Goal: Task Accomplishment & Management: Complete application form

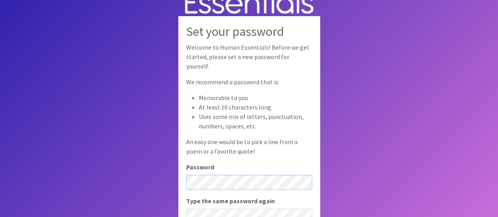
scroll to position [10, 0]
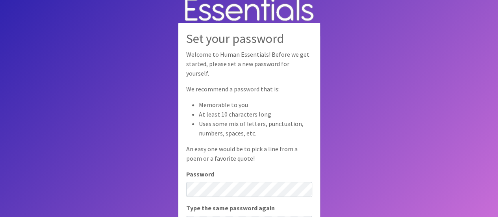
click at [212, 176] on div "Password" at bounding box center [249, 183] width 126 height 28
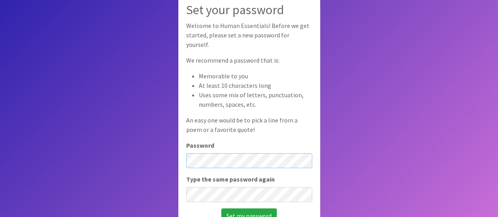
scroll to position [54, 0]
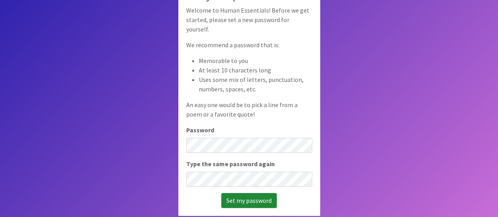
click at [243, 198] on input "Set my password" at bounding box center [249, 200] width 56 height 15
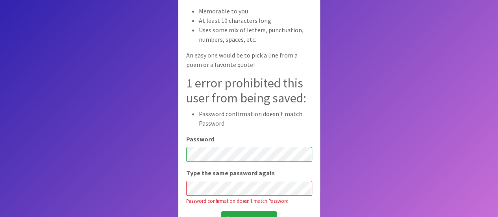
scroll to position [87, 0]
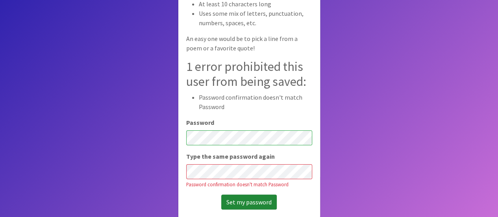
click at [235, 195] on input "Set my password" at bounding box center [249, 202] width 56 height 15
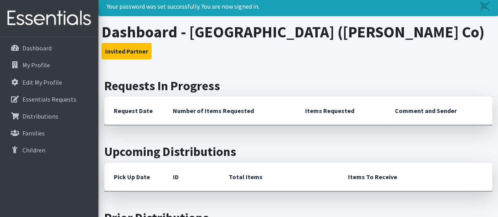
scroll to position [19, 0]
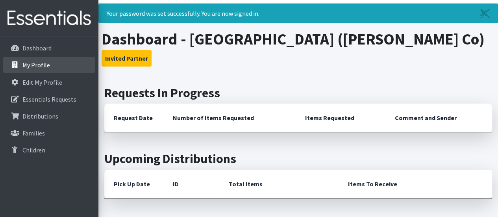
click at [41, 64] on p "My Profile" at bounding box center [36, 65] width 28 height 8
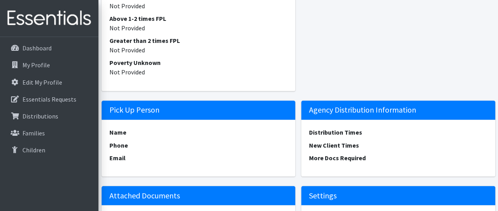
scroll to position [600, 0]
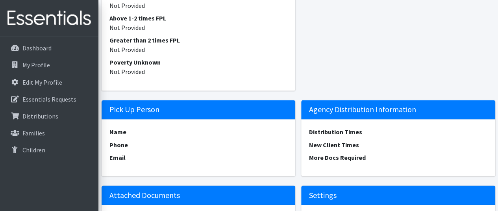
click at [166, 110] on h5 "Pick Up Person" at bounding box center [199, 109] width 194 height 19
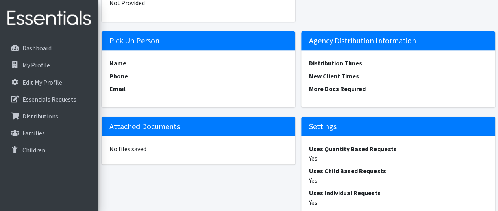
scroll to position [748, 0]
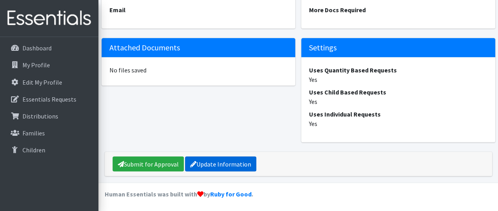
click at [238, 165] on link "Update Information" at bounding box center [220, 164] width 71 height 15
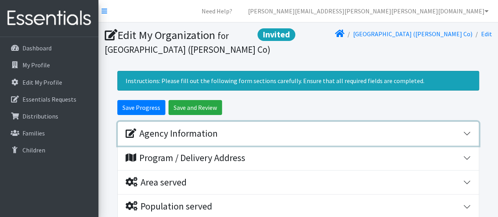
click at [465, 132] on button "Agency Information" at bounding box center [298, 134] width 361 height 24
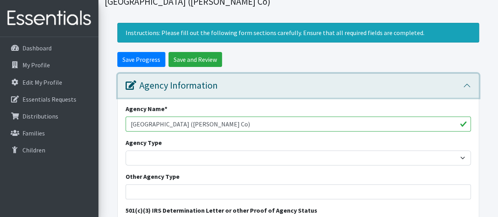
scroll to position [52, 0]
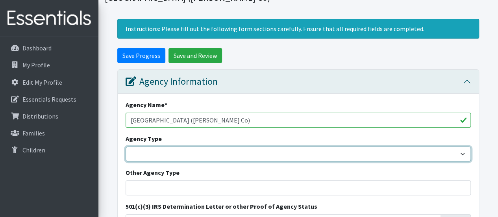
click at [462, 152] on select "Basic Needs Bank Career technical training Child abuse resource center Church o…" at bounding box center [298, 154] width 345 height 15
click at [126, 147] on select "Basic Needs Bank Career technical training Child abuse resource center Church o…" at bounding box center [298, 154] width 345 height 15
click at [463, 149] on select "Basic Needs Bank Career technical training Child abuse resource center Church o…" at bounding box center [298, 154] width 345 height 15
select select "es"
click at [126, 147] on select "Basic Needs Bank Career technical training Child abuse resource center Church o…" at bounding box center [298, 154] width 345 height 15
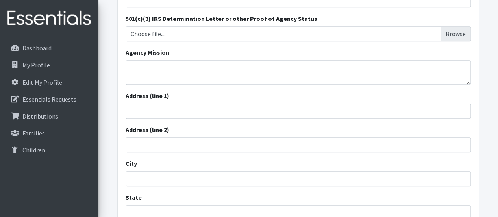
scroll to position [254, 0]
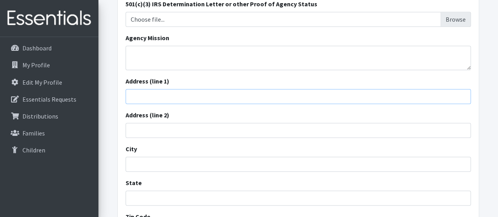
click at [191, 94] on input "Address (line 1)" at bounding box center [298, 96] width 345 height 15
type input "2"
type input "[STREET_ADDRESS][PERSON_NAME]"
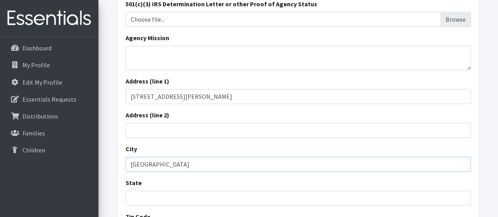
type input "[GEOGRAPHIC_DATA]"
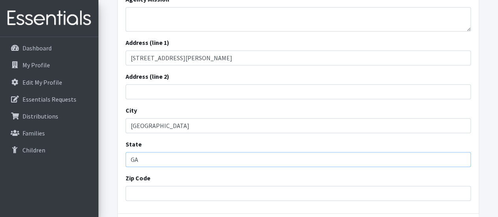
scroll to position [312, 0]
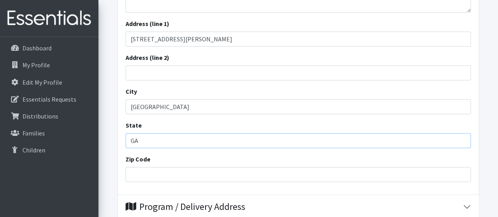
type input "GA"
click at [213, 175] on input "Zip Code" at bounding box center [298, 174] width 345 height 15
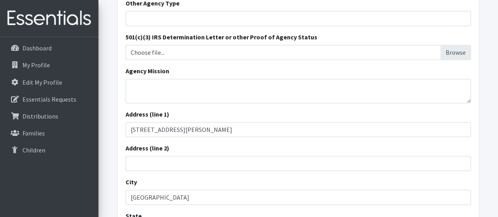
scroll to position [221, 0]
type input "30281"
click at [141, 90] on textarea "Agency Mission" at bounding box center [298, 92] width 345 height 24
paste textarea "The purpose is to foster a community of innovators (STEM) immersed in career ex…"
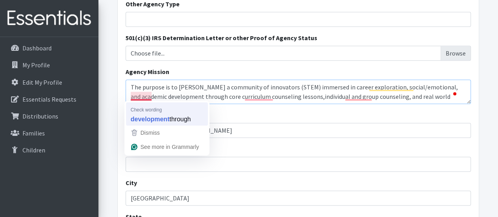
scroll to position [6, 0]
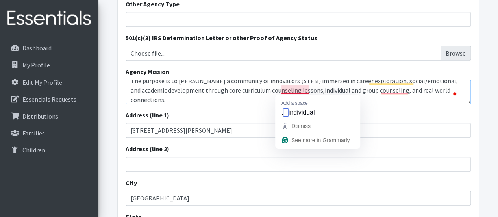
click at [291, 89] on textarea "The purpose is to foster a community of innovators (STEM) immersed in career ex…" at bounding box center [298, 92] width 345 height 24
click at [303, 87] on textarea "The purpose is to foster a community of innovators (STEM) immersed in career ex…" at bounding box center [298, 92] width 345 height 24
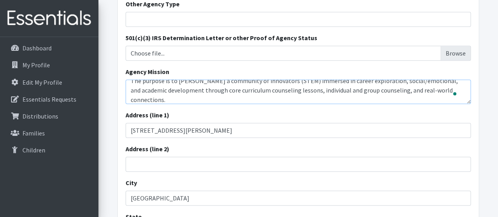
click at [390, 84] on textarea "The purpose is to foster a community of innovators (STEM) immersed in career ex…" at bounding box center [298, 92] width 345 height 24
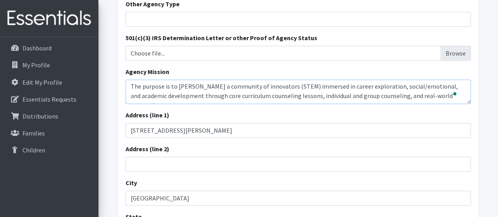
scroll to position [0, 0]
click at [165, 85] on textarea "The purpose is to foster a community of innovators (STEM) immersed in career ex…" at bounding box center [298, 92] width 345 height 24
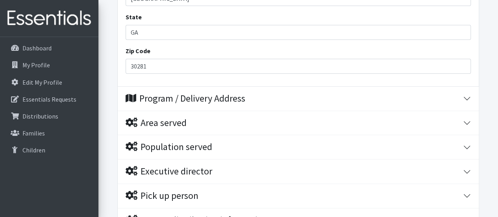
type textarea "The purpose of the PGE Counseling Department is to foster a community of innova…"
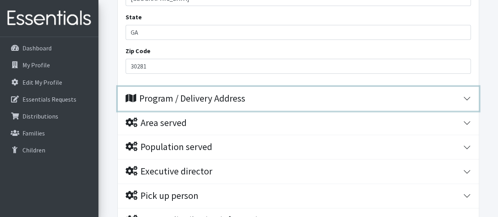
click at [467, 93] on button "Program / Delivery Address" at bounding box center [298, 99] width 361 height 24
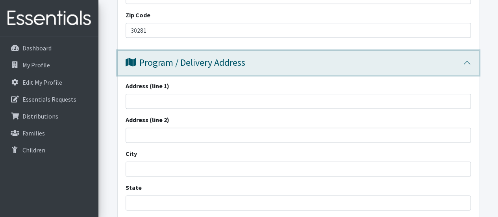
scroll to position [455, 0]
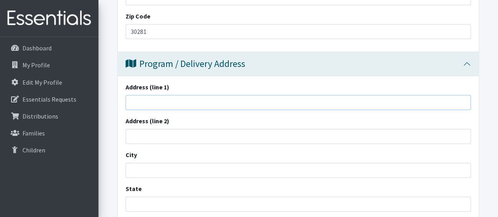
click at [198, 100] on input "Address (line 1)" at bounding box center [298, 102] width 345 height 15
type input "150 Reagan Rd"
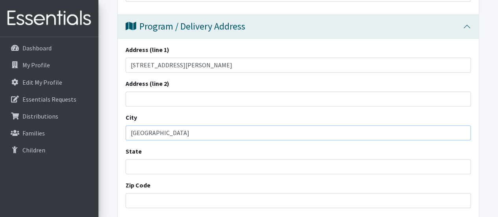
scroll to position [502, 0]
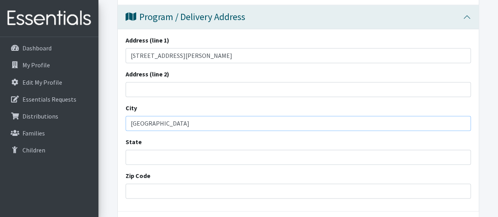
type input "Stockbridge"
click at [208, 158] on input "State" at bounding box center [298, 157] width 345 height 15
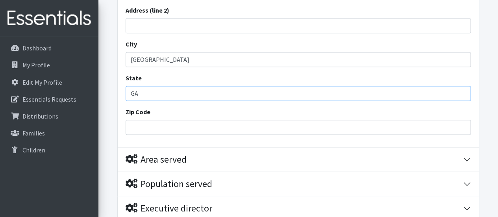
scroll to position [567, 0]
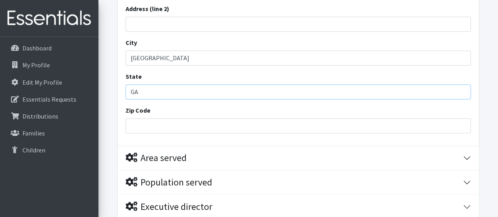
type input "GA"
click at [205, 124] on input "Zip Code" at bounding box center [298, 125] width 345 height 15
type input "30281"
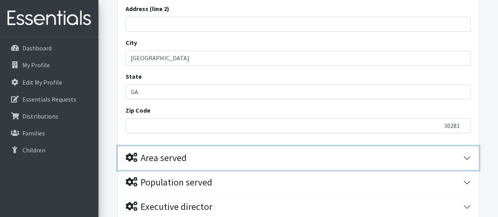
click at [468, 156] on button "Area served" at bounding box center [298, 158] width 361 height 24
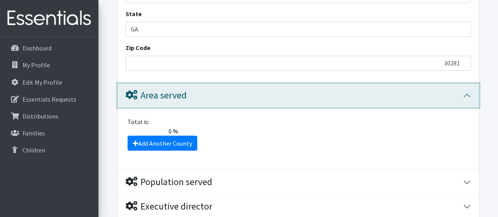
scroll to position [633, 0]
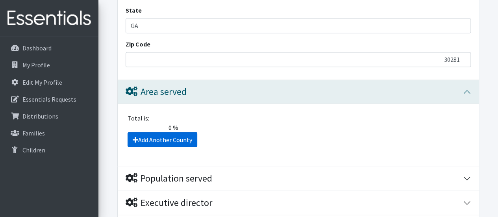
click at [168, 137] on link "Add Another County" at bounding box center [163, 139] width 70 height 15
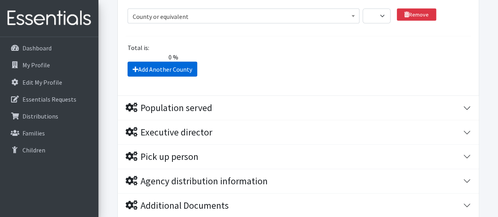
scroll to position [745, 0]
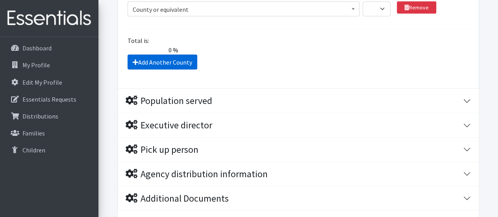
click at [173, 59] on link "Add Another County" at bounding box center [163, 61] width 70 height 15
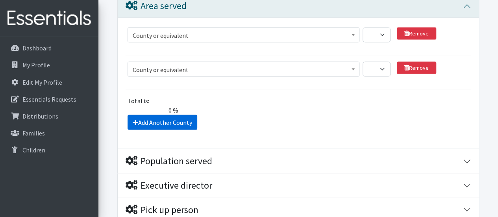
scroll to position [717, 0]
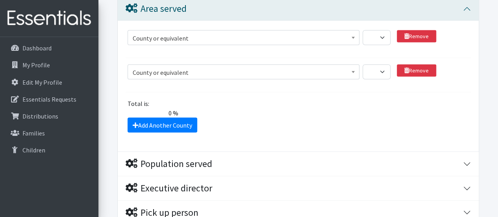
click at [354, 33] on span at bounding box center [353, 36] width 8 height 12
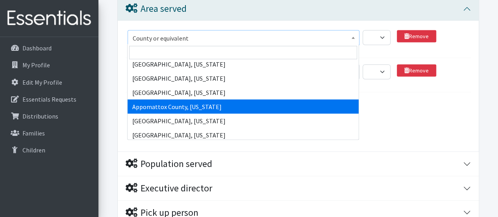
scroll to position [1128, 0]
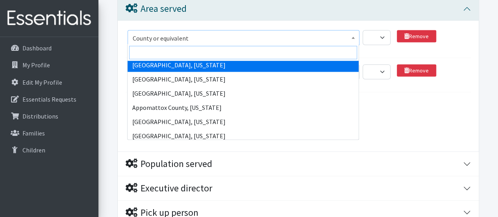
click at [186, 48] on input "search" at bounding box center [243, 52] width 228 height 13
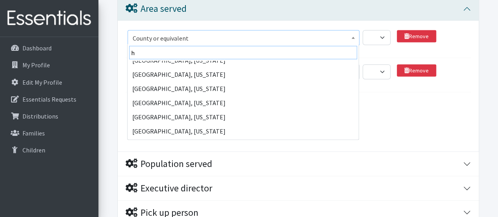
scroll to position [0, 0]
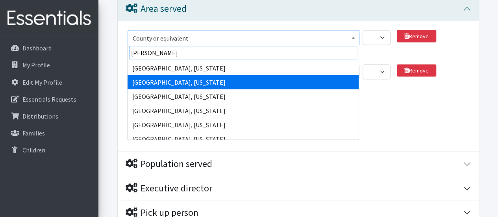
type input "henry"
select select "1268"
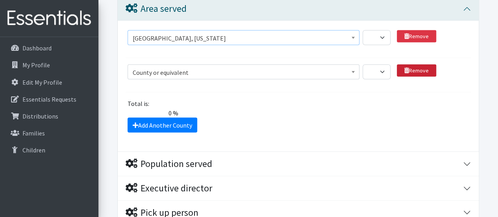
click at [412, 69] on link "Remove" at bounding box center [416, 70] width 39 height 12
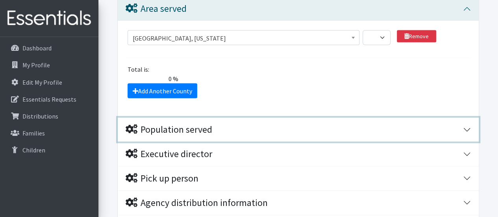
click at [466, 128] on button "Population served" at bounding box center [298, 129] width 361 height 24
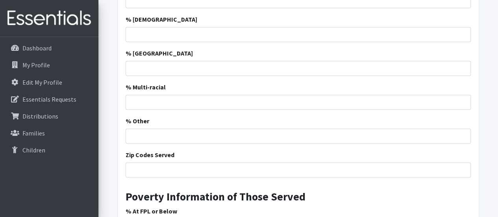
scroll to position [1120, 0]
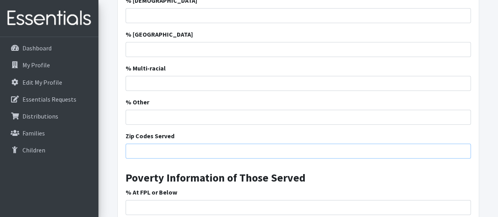
click at [164, 148] on input "Zip Codes Served" at bounding box center [298, 151] width 345 height 15
click at [171, 149] on input "30281, 30252" at bounding box center [298, 151] width 345 height 15
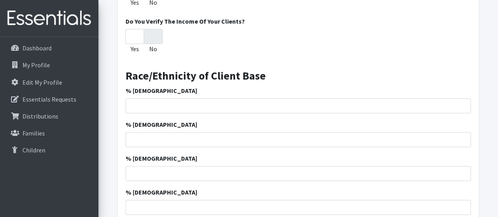
scroll to position [866, 0]
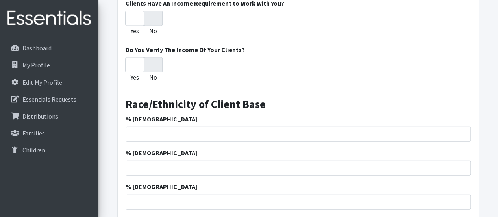
type input "30281, 30252, 30253"
click at [197, 133] on input "% African American" at bounding box center [298, 134] width 345 height 15
click at [193, 128] on input "% African American" at bounding box center [298, 134] width 345 height 15
click at [462, 135] on input "-1" at bounding box center [298, 134] width 345 height 15
click at [462, 130] on input "0" at bounding box center [298, 134] width 345 height 15
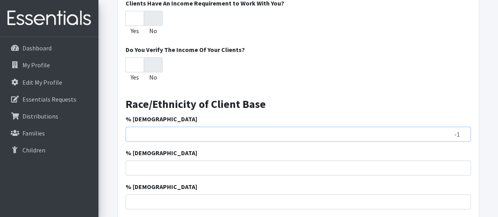
type input "-1"
click at [464, 136] on input "-1" at bounding box center [298, 134] width 345 height 15
type input "55"
click at [462, 167] on input "-1" at bounding box center [298, 168] width 345 height 15
click at [454, 169] on input "-17" at bounding box center [298, 168] width 345 height 15
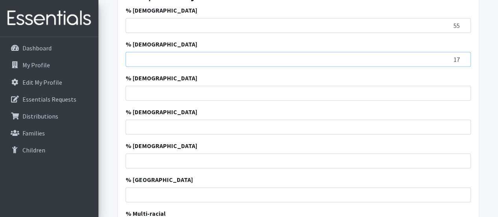
scroll to position [981, 0]
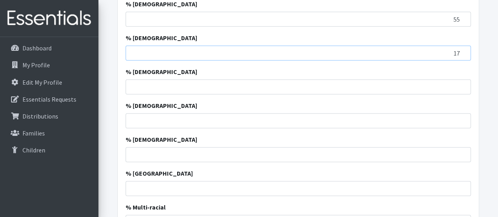
type input "17"
click at [455, 87] on input "% Hispanic" at bounding box center [298, 87] width 345 height 15
type input "19"
click at [460, 117] on input "% Asian" at bounding box center [298, 120] width 345 height 15
type input "1.4"
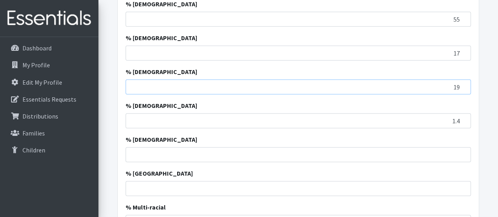
click at [459, 85] on input "19" at bounding box center [298, 87] width 345 height 15
type input "18.6"
click at [459, 50] on input "17" at bounding box center [298, 53] width 345 height 15
type input "17.2"
click at [459, 16] on input "55" at bounding box center [298, 19] width 345 height 15
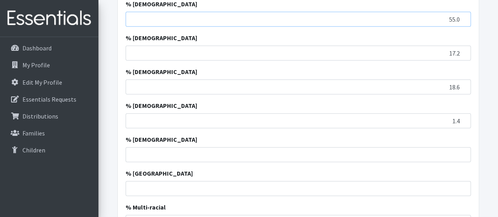
type input "55.0"
click at [459, 150] on input "% American Indian" at bounding box center [298, 154] width 345 height 15
type input "0.4"
click at [455, 188] on input "% Pacific Island" at bounding box center [298, 188] width 345 height 15
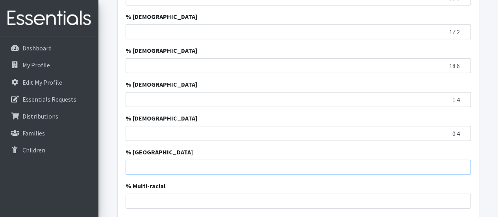
scroll to position [1039, 0]
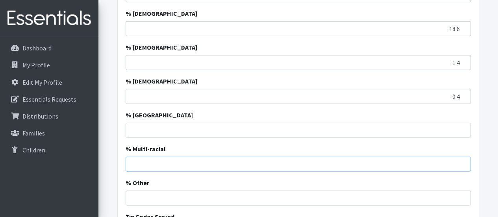
click at [459, 161] on input "% Multi-racial" at bounding box center [298, 164] width 345 height 15
type input "7.4"
click at [453, 130] on input "% [GEOGRAPHIC_DATA]" at bounding box center [298, 130] width 345 height 15
type input "0"
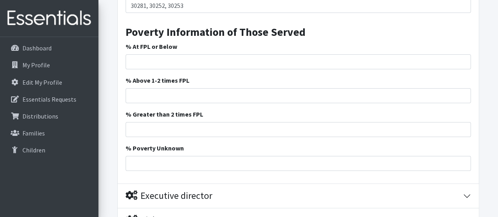
scroll to position [1274, 0]
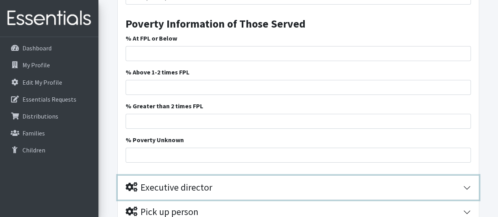
click at [468, 186] on button "Executive director" at bounding box center [298, 188] width 361 height 24
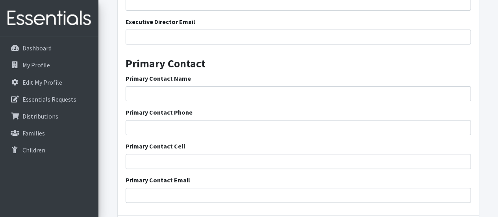
scroll to position [1553, 0]
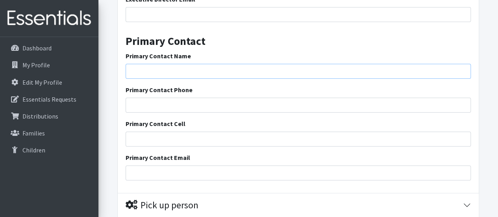
click at [199, 69] on input "Primary Contact Name" at bounding box center [298, 71] width 345 height 15
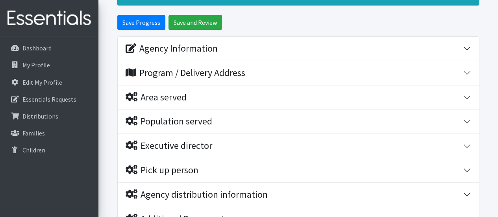
scroll to position [121, 0]
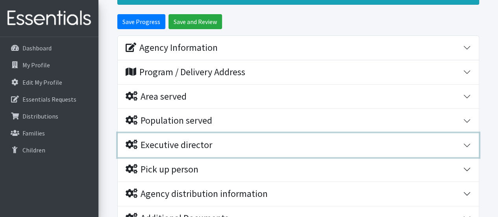
click at [464, 141] on button "Executive director" at bounding box center [298, 145] width 361 height 24
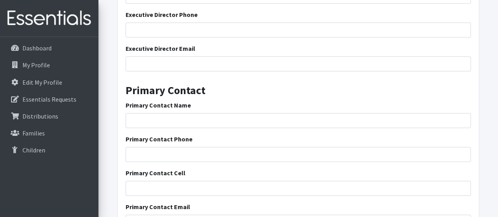
scroll to position [311, 0]
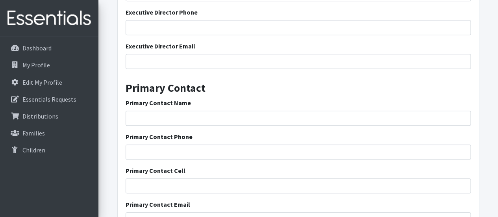
click at [174, 108] on div "Primary Contact Name" at bounding box center [298, 112] width 345 height 28
click at [172, 122] on input "Primary Contact Name" at bounding box center [298, 118] width 345 height 15
type input "Audrey R. Noble"
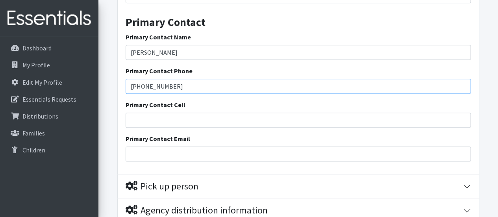
scroll to position [378, 0]
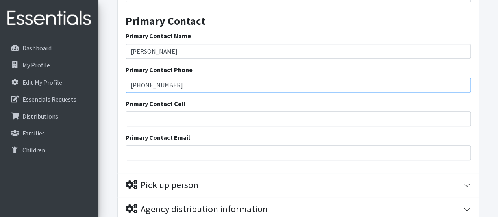
type input "770-898-0176"
click at [161, 153] on input "Primary Contact Email" at bounding box center [298, 152] width 345 height 15
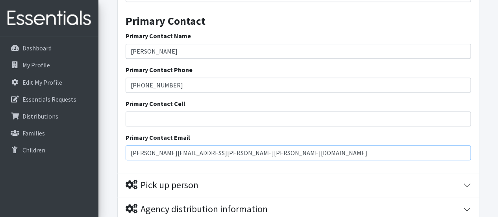
type input "[PERSON_NAME][EMAIL_ADDRESS][PERSON_NAME][PERSON_NAME][DOMAIN_NAME]"
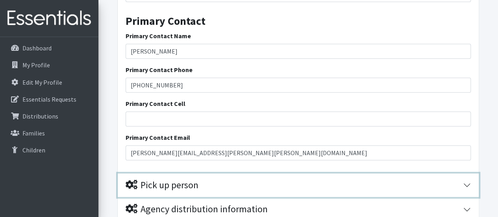
click at [468, 183] on button "Pick up person" at bounding box center [298, 185] width 361 height 24
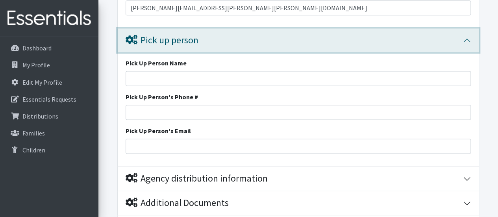
scroll to position [575, 0]
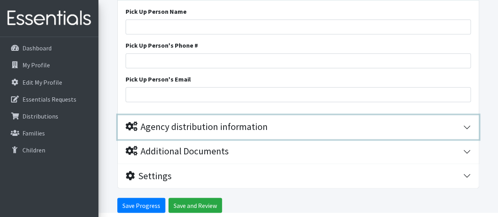
click at [462, 130] on div "Agency distribution information" at bounding box center [295, 126] width 338 height 11
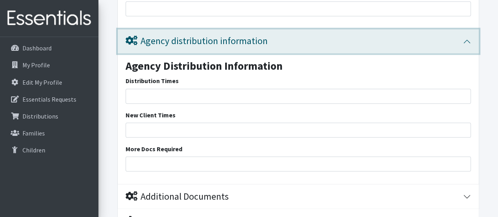
scroll to position [706, 0]
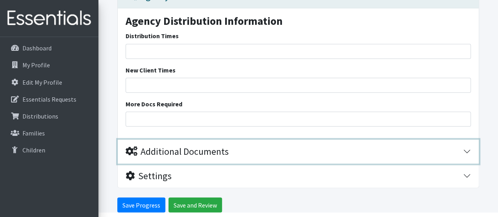
click at [468, 151] on button "Additional Documents" at bounding box center [298, 151] width 361 height 24
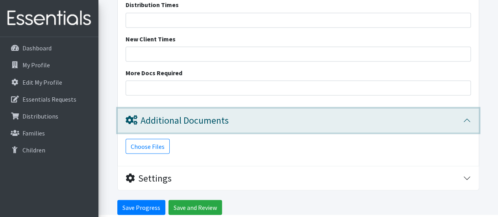
scroll to position [739, 0]
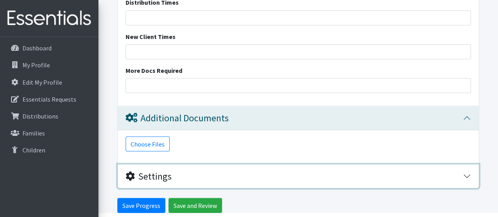
click at [470, 172] on button "Settings" at bounding box center [298, 176] width 361 height 24
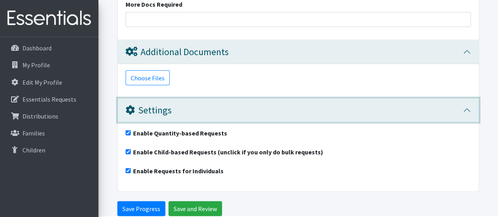
scroll to position [808, 0]
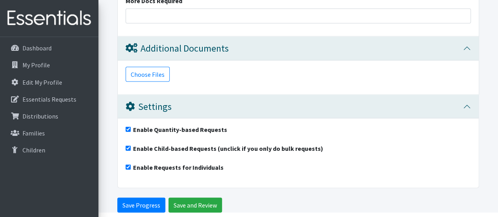
drag, startPoint x: 498, startPoint y: 175, endPoint x: 494, endPoint y: 113, distance: 62.4
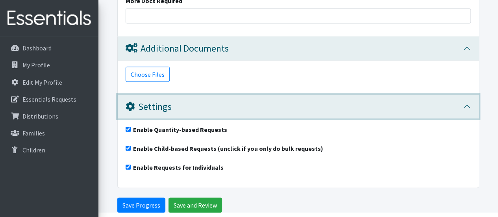
click at [415, 112] on button "Settings" at bounding box center [298, 107] width 361 height 24
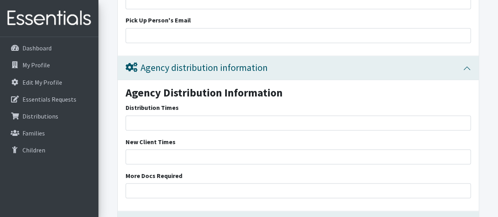
scroll to position [630, 0]
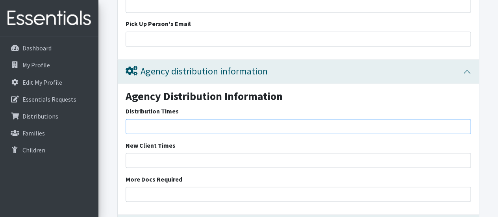
click at [212, 123] on input "Distribution Times" at bounding box center [298, 126] width 345 height 15
type input "7:30-2:30 p.m."
click at [157, 160] on input "New Client Times" at bounding box center [298, 160] width 345 height 15
drag, startPoint x: 177, startPoint y: 128, endPoint x: 126, endPoint y: 122, distance: 51.3
click at [126, 122] on input "7:30-2:30 p.m." at bounding box center [298, 126] width 345 height 15
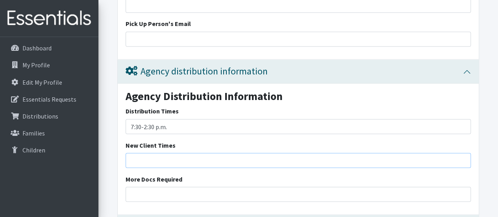
click at [138, 157] on input "New Client Times" at bounding box center [298, 160] width 345 height 15
paste input "7:30-2:30 p.m."
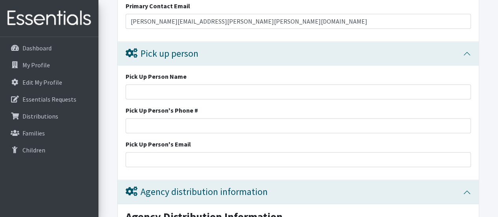
scroll to position [498, 0]
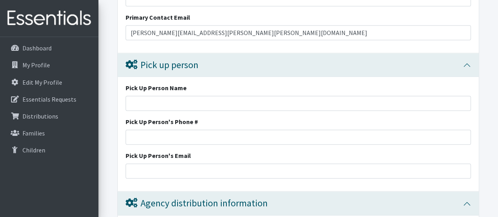
type input "7:30-2:30 p.m."
click at [178, 99] on input "Pick Up Person Name" at bounding box center [298, 103] width 345 height 15
type input "Audrey R. Noble"
click at [162, 132] on input "Pick Up Person's Phone #" at bounding box center [298, 137] width 345 height 15
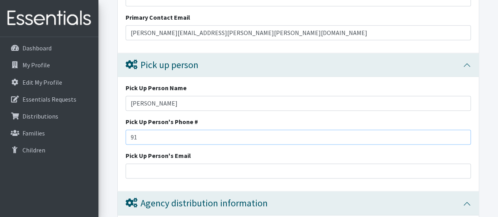
type input "9"
type input "770-868-0176"
click at [163, 166] on input "Pick Up Person's Email" at bounding box center [298, 170] width 345 height 15
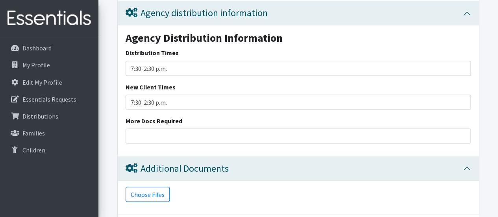
scroll to position [768, 0]
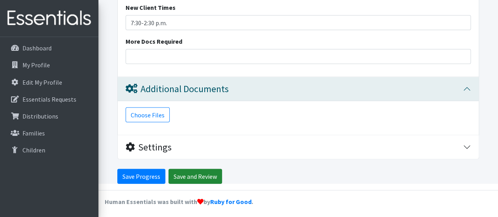
type input "[PERSON_NAME][EMAIL_ADDRESS][PERSON_NAME][PERSON_NAME][DOMAIN_NAME]"
click at [199, 169] on input "Save and Review" at bounding box center [196, 176] width 54 height 15
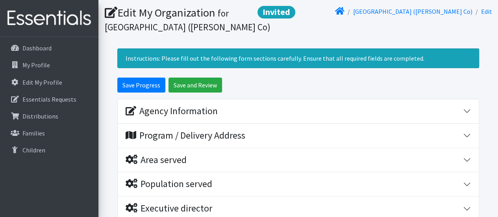
scroll to position [59, 0]
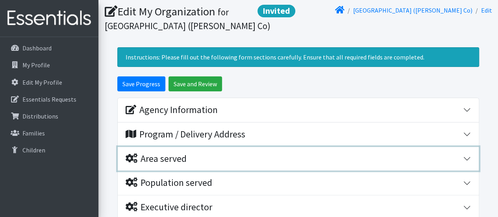
click at [471, 160] on button "Area served" at bounding box center [298, 159] width 361 height 24
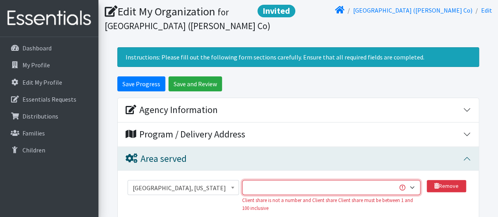
click at [399, 187] on select "1 2 3 4 5 6 7 8 9 10 11 12 13 14 15 16 17 18 19 20 21 22 23 24 25 26 27 28 29 3…" at bounding box center [331, 187] width 178 height 15
select select "100"
click at [242, 180] on select "1 2 3 4 5 6 7 8 9 10 11 12 13 14 15 16 17 18 19 20 21 22 23 24 25 26 27 28 29 3…" at bounding box center [331, 187] width 178 height 15
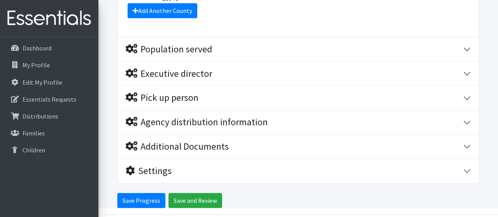
scroll to position [322, 0]
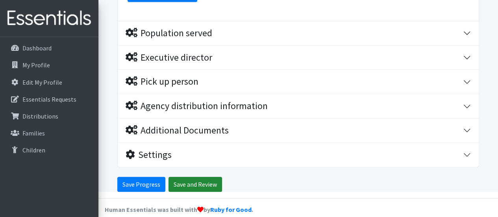
click at [189, 177] on input "Save and Review" at bounding box center [196, 184] width 54 height 15
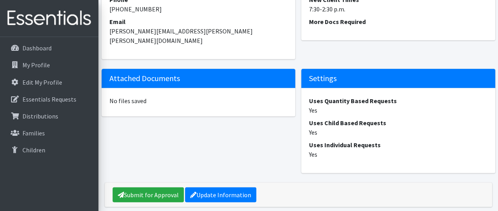
scroll to position [887, 0]
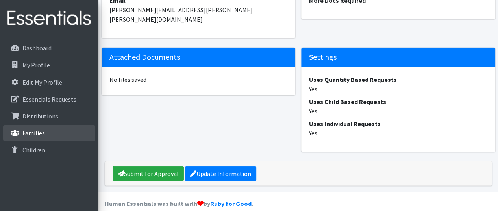
click at [21, 131] on link "Families" at bounding box center [49, 133] width 92 height 16
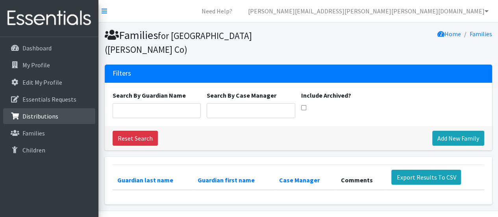
click at [38, 116] on p "Distributions" at bounding box center [40, 116] width 36 height 8
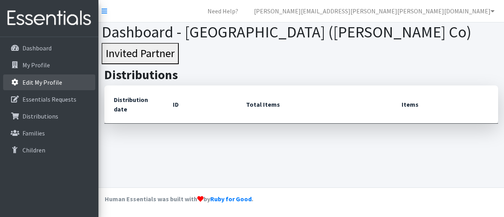
click at [34, 82] on p "Edit My Profile" at bounding box center [42, 82] width 40 height 8
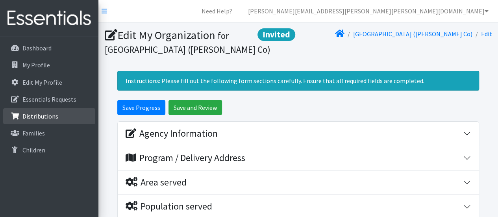
click at [36, 116] on p "Distributions" at bounding box center [40, 116] width 36 height 8
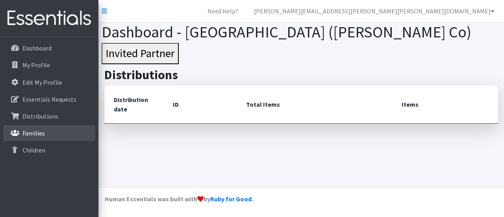
click at [32, 132] on p "Families" at bounding box center [33, 133] width 22 height 8
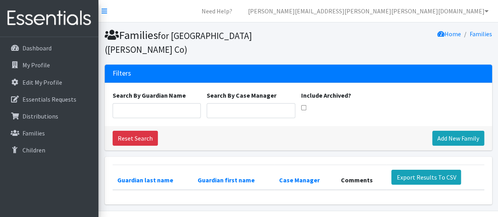
scroll to position [22, 0]
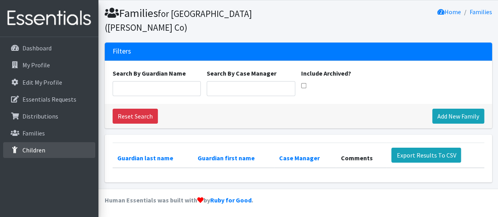
click at [36, 149] on p "Children" at bounding box center [33, 150] width 23 height 8
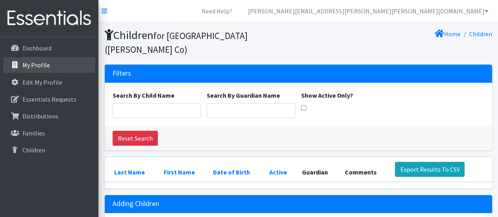
click at [32, 67] on p "My Profile" at bounding box center [36, 65] width 28 height 8
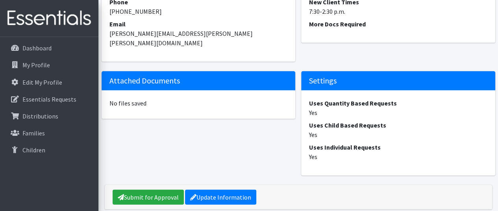
scroll to position [861, 0]
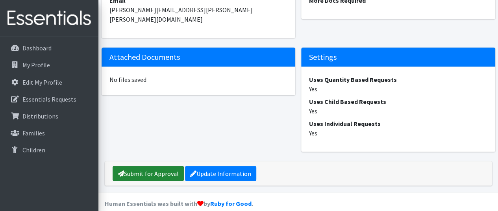
click at [153, 166] on link "Submit for Approval" at bounding box center [148, 173] width 71 height 15
